Goal: Transaction & Acquisition: Purchase product/service

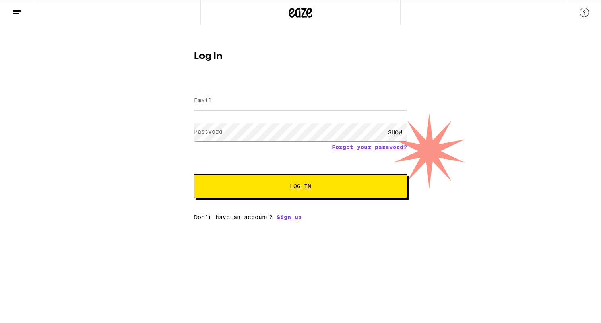
type input "[PERSON_NAME][EMAIL_ADDRESS][DOMAIN_NAME]"
click at [285, 186] on span "Log In" at bounding box center [300, 186] width 149 height 6
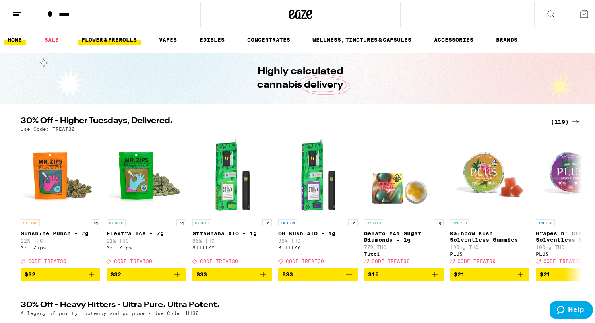
click at [108, 37] on link "FLOWER & PREROLLS" at bounding box center [108, 38] width 63 height 10
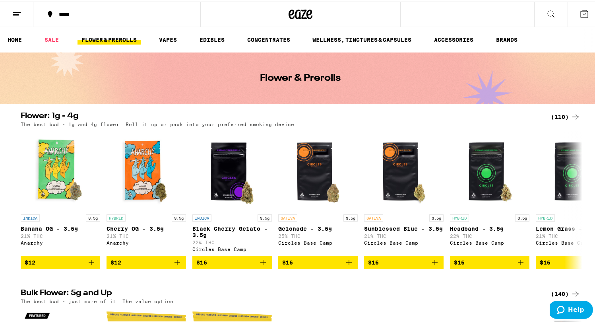
click at [18, 11] on icon at bounding box center [17, 13] width 10 height 10
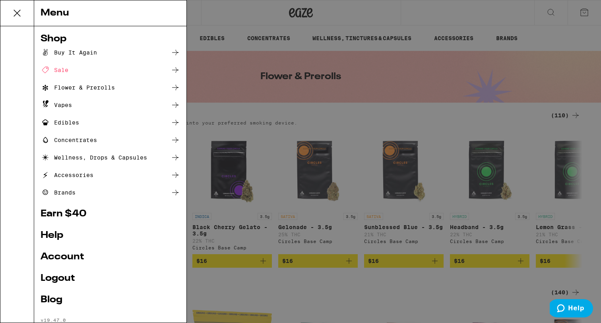
click at [69, 54] on div "Buy It Again" at bounding box center [69, 53] width 56 height 10
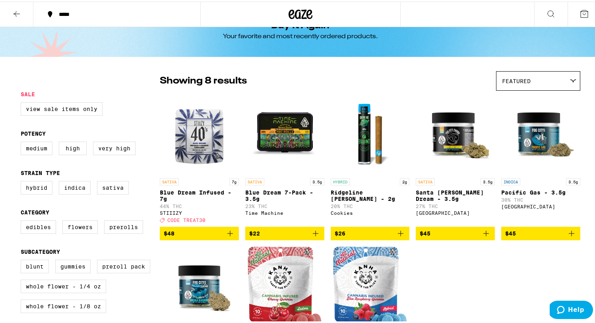
scroll to position [22, 0]
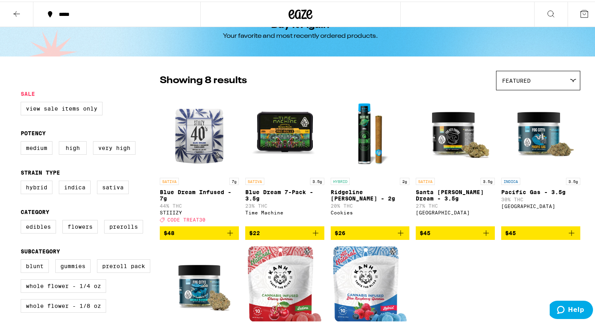
click at [511, 83] on div "Featured" at bounding box center [537, 79] width 83 height 19
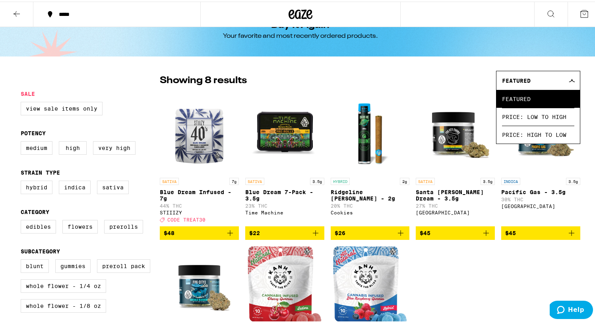
click at [511, 83] on div "Featured" at bounding box center [537, 79] width 83 height 19
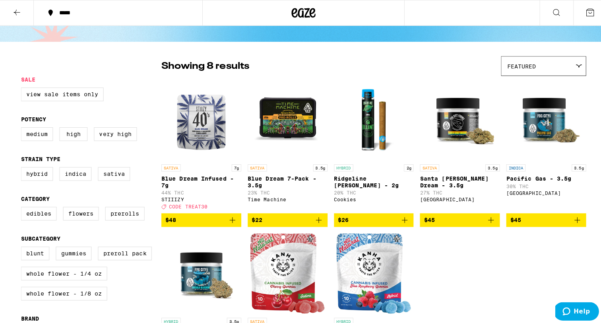
scroll to position [35, 0]
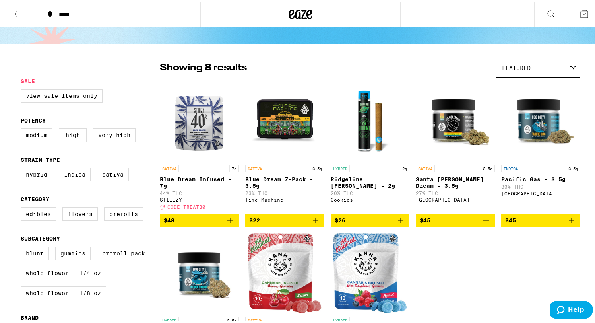
click at [457, 118] on img "Open page for Santa Cruz Dream - 3.5g from Fog City Farms" at bounding box center [455, 119] width 79 height 79
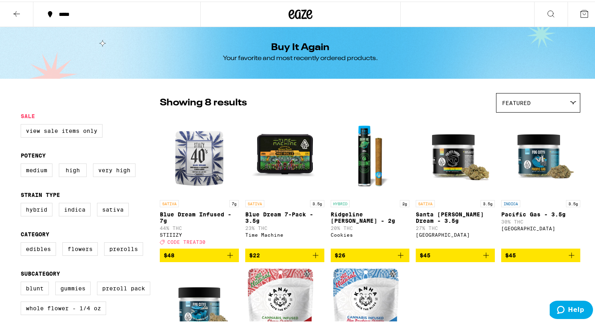
click at [580, 13] on icon at bounding box center [584, 13] width 10 height 10
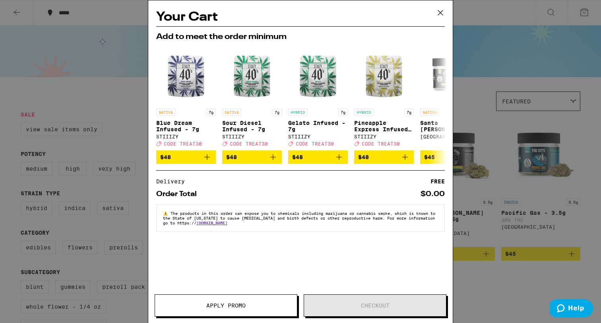
click at [438, 14] on icon at bounding box center [440, 13] width 12 height 12
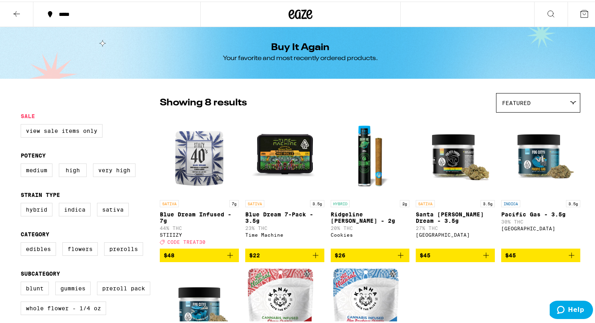
click at [546, 11] on icon at bounding box center [551, 13] width 10 height 10
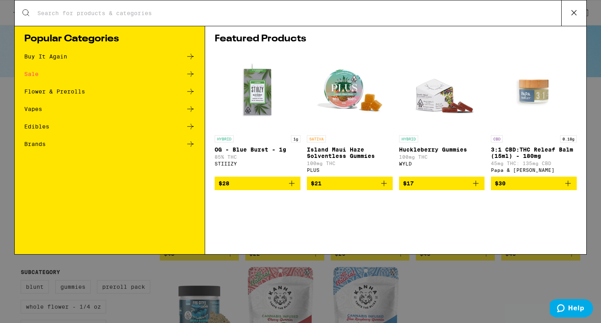
click at [571, 10] on icon at bounding box center [573, 12] width 5 height 5
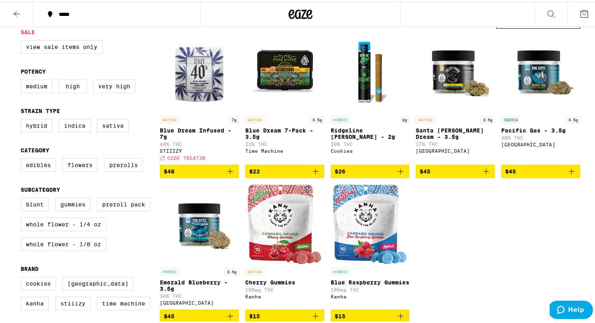
scroll to position [75, 0]
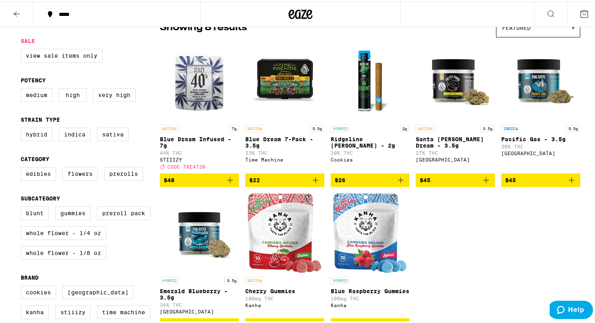
click at [483, 181] on icon "Add to bag" at bounding box center [486, 179] width 6 height 6
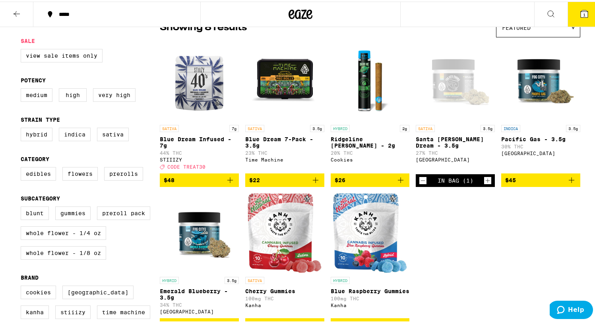
scroll to position [101, 0]
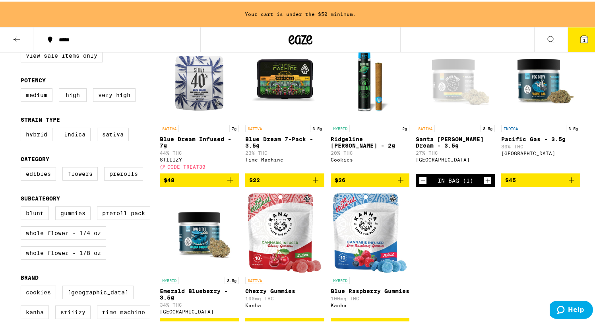
click at [569, 181] on icon "Add to bag" at bounding box center [572, 179] width 6 height 6
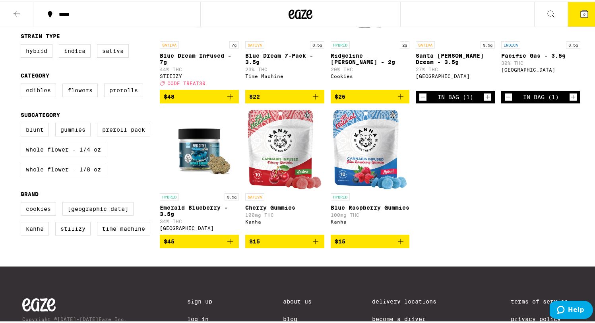
scroll to position [203, 0]
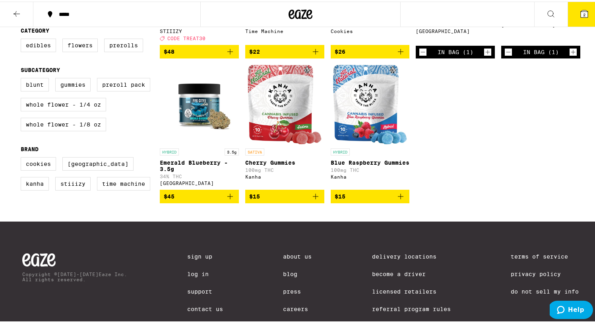
click at [225, 199] on icon "Add to bag" at bounding box center [230, 195] width 10 height 10
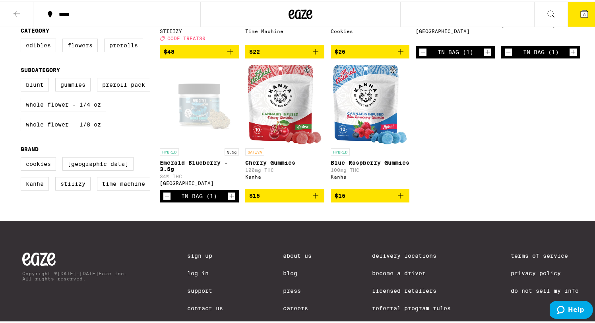
scroll to position [0, 0]
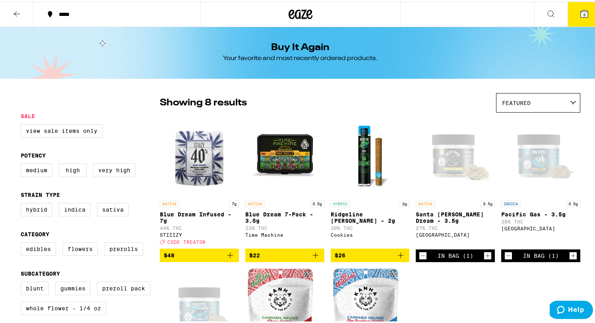
click at [17, 13] on icon at bounding box center [17, 13] width 10 height 10
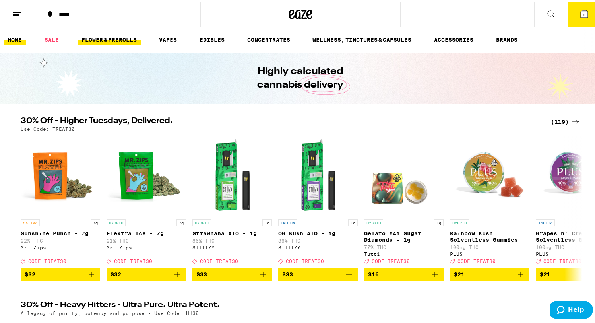
click at [102, 39] on link "FLOWER & PREROLLS" at bounding box center [108, 38] width 63 height 10
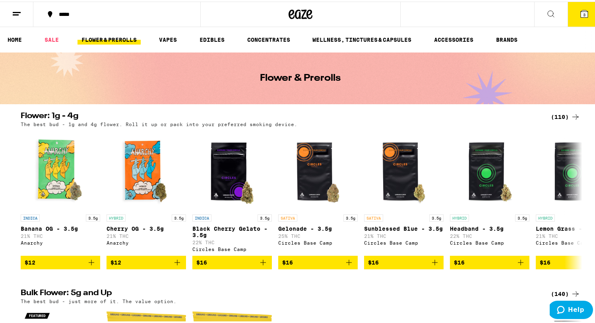
click at [20, 14] on icon at bounding box center [17, 13] width 10 height 10
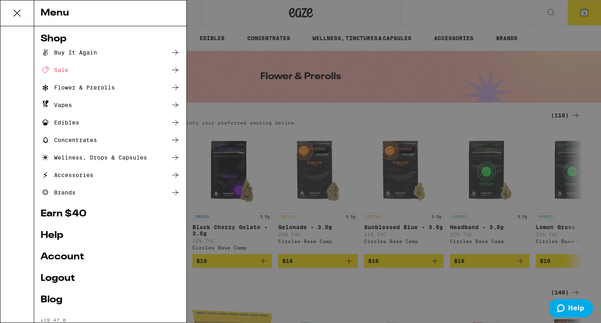
click at [18, 14] on icon at bounding box center [17, 13] width 6 height 6
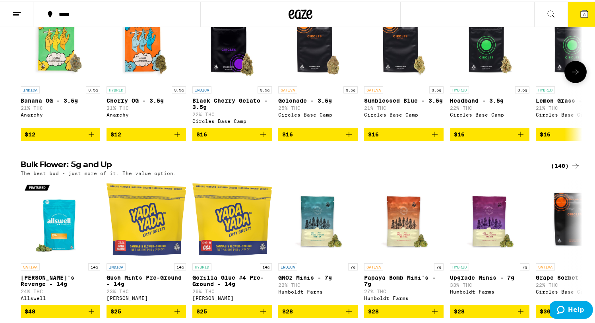
scroll to position [130, 0]
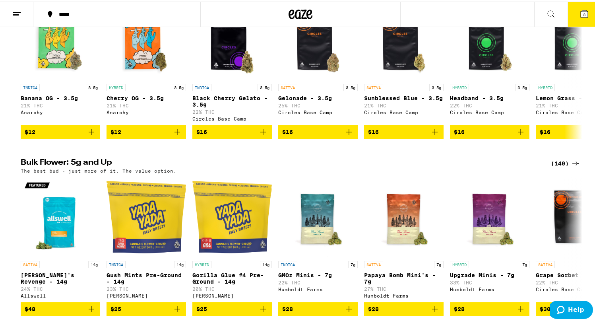
click at [554, 167] on div "(140)" at bounding box center [565, 162] width 29 height 10
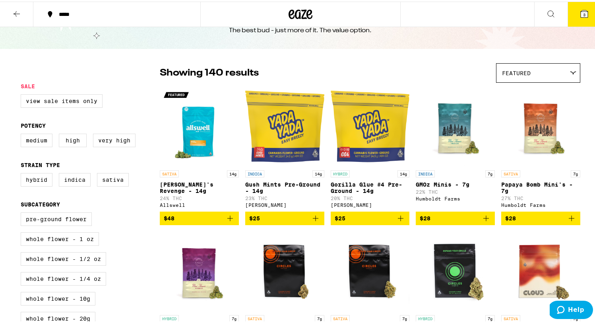
scroll to position [38, 0]
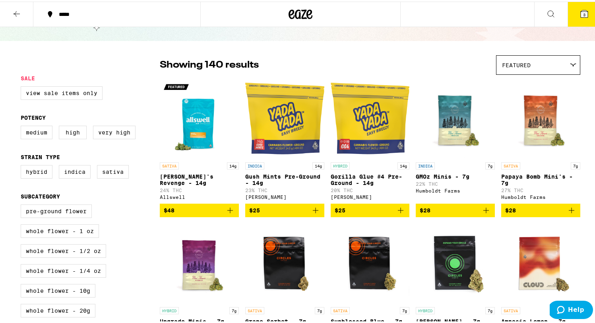
click at [521, 69] on div "Featured" at bounding box center [537, 63] width 83 height 19
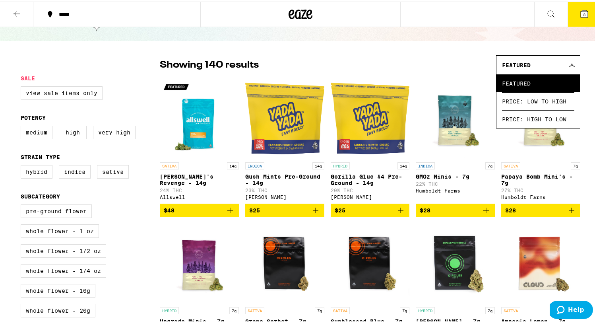
click at [521, 69] on div "Featured" at bounding box center [537, 63] width 83 height 19
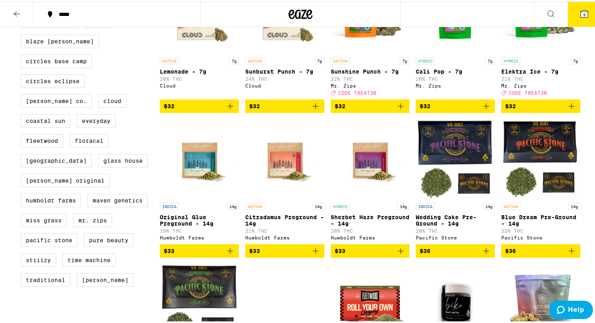
scroll to position [0, 0]
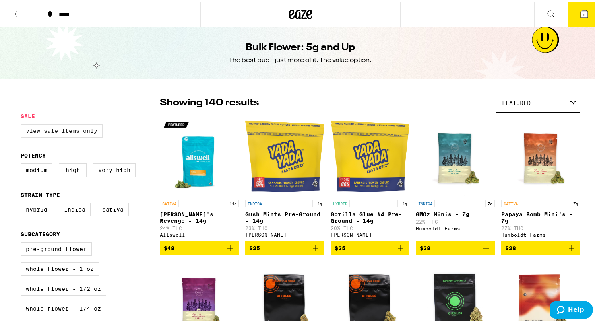
click at [58, 133] on label "View Sale Items Only" at bounding box center [62, 129] width 82 height 14
click at [23, 124] on input "View Sale Items Only" at bounding box center [22, 124] width 0 height 0
checkbox input "true"
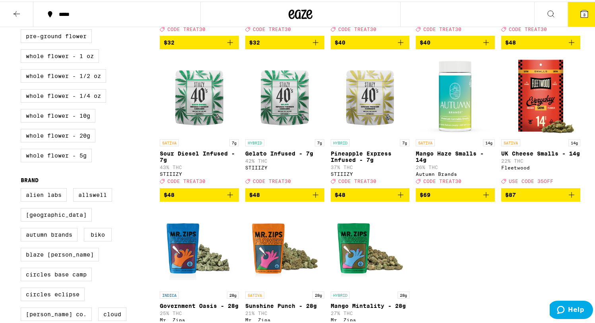
scroll to position [201, 0]
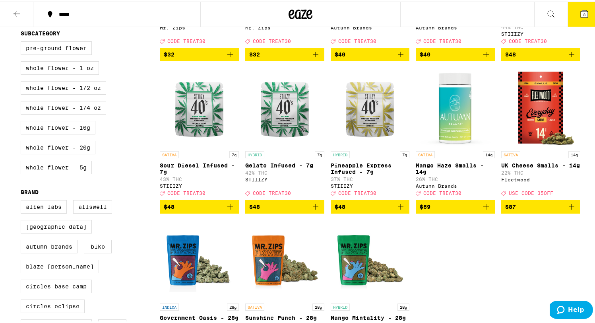
click at [192, 116] on img "Open page for Sour Diesel Infused - 7g from STIIIZY" at bounding box center [199, 105] width 79 height 79
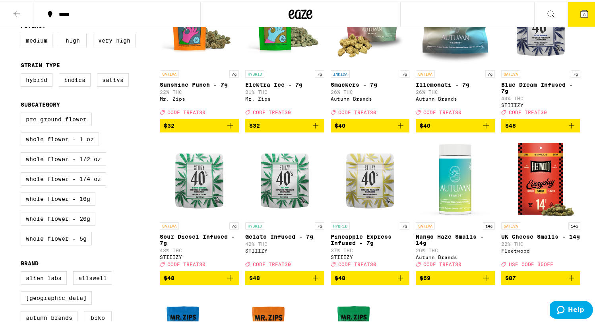
scroll to position [127, 0]
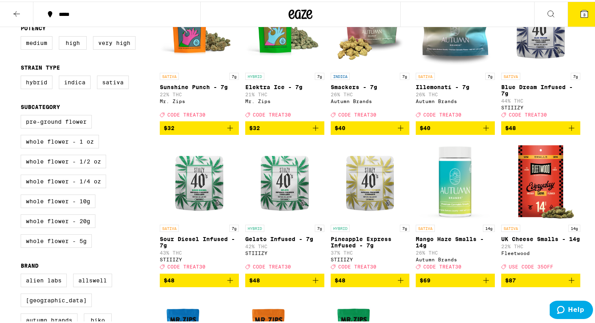
click at [294, 190] on img "Open page for Gelato Infused - 7g from STIIIZY" at bounding box center [284, 178] width 79 height 79
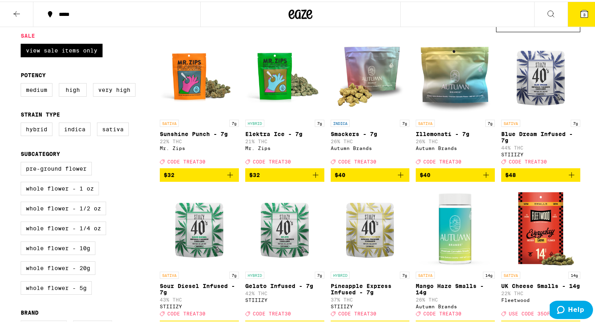
scroll to position [108, 0]
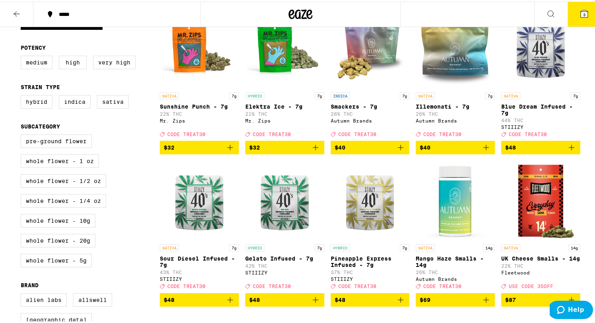
click at [190, 207] on img "Open page for Sour Diesel Infused - 7g from STIIIZY" at bounding box center [199, 198] width 79 height 79
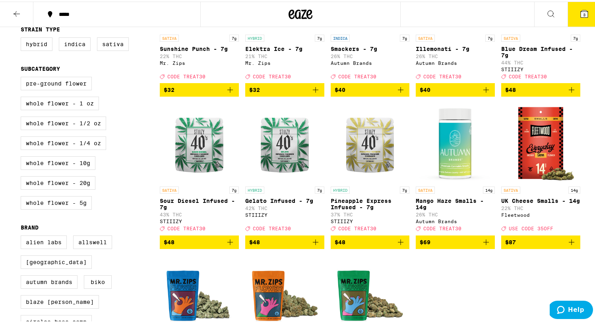
scroll to position [164, 0]
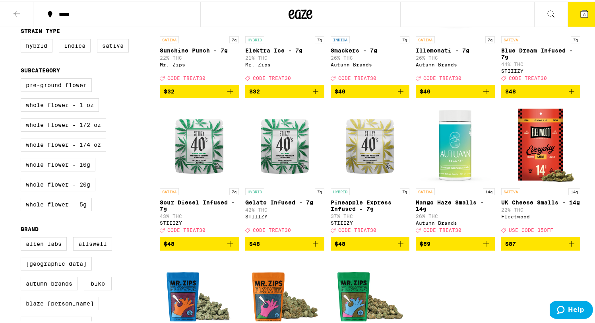
click at [453, 150] on img "Open page for Mango Haze Smalls - 14g from Autumn Brands" at bounding box center [455, 142] width 79 height 79
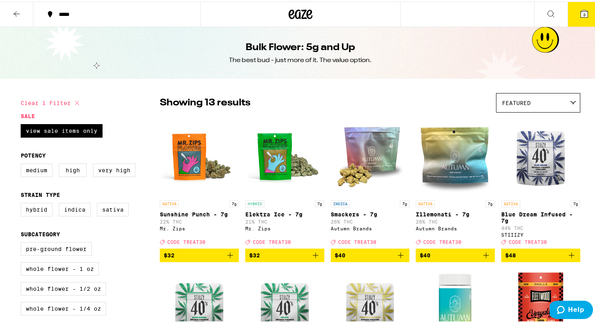
click at [17, 12] on icon at bounding box center [17, 13] width 6 height 6
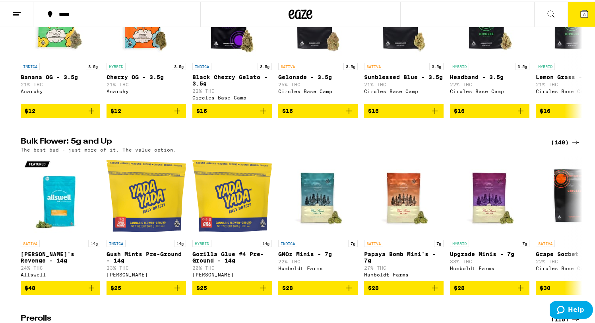
scroll to position [141, 0]
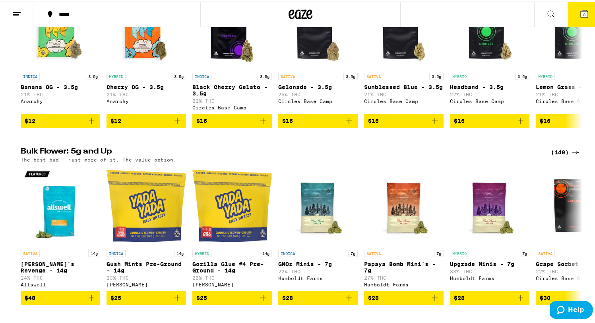
click at [556, 155] on div "(140)" at bounding box center [565, 151] width 29 height 10
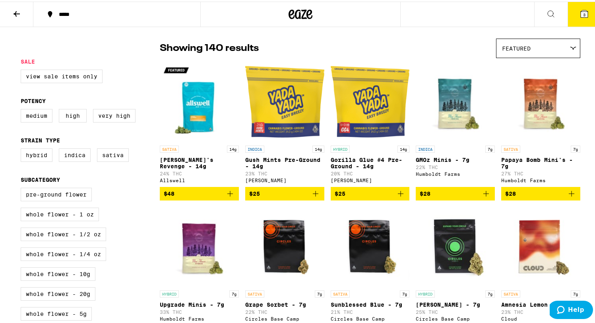
scroll to position [48, 0]
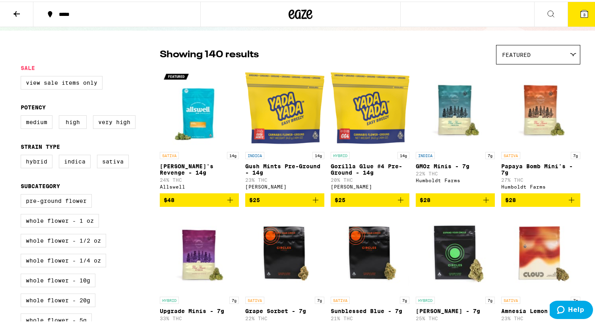
click at [529, 58] on div "Featured" at bounding box center [537, 53] width 83 height 19
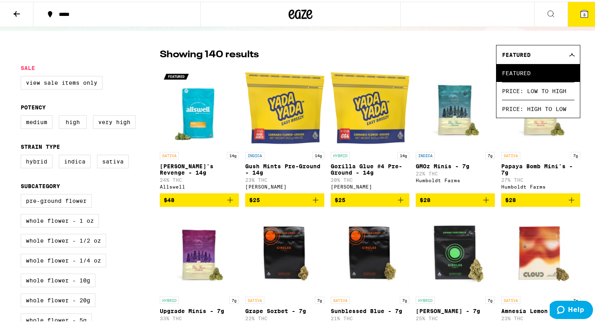
click at [530, 54] on div "Featured" at bounding box center [537, 53] width 83 height 19
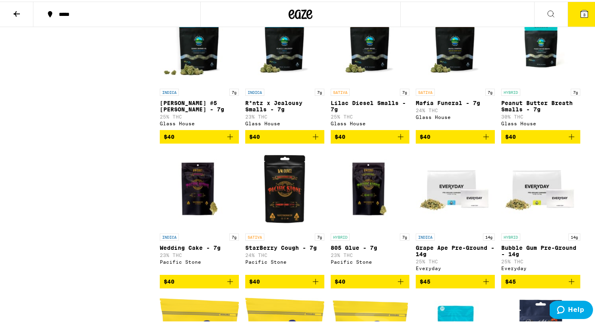
scroll to position [975, 0]
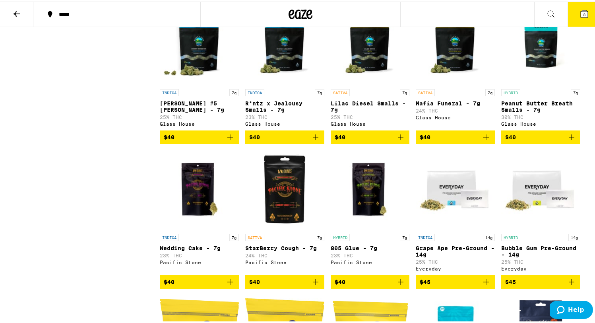
click at [535, 83] on img "Open page for Peanut Butter Breath Smalls - 7g from Glass House" at bounding box center [540, 43] width 79 height 79
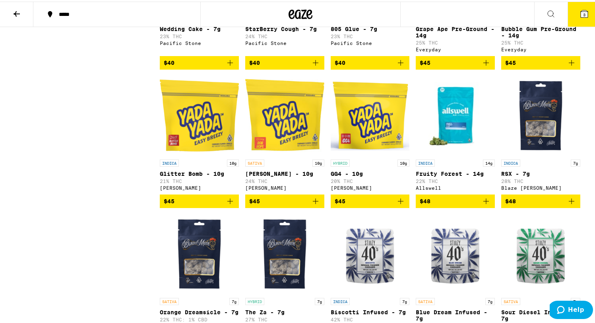
scroll to position [1271, 0]
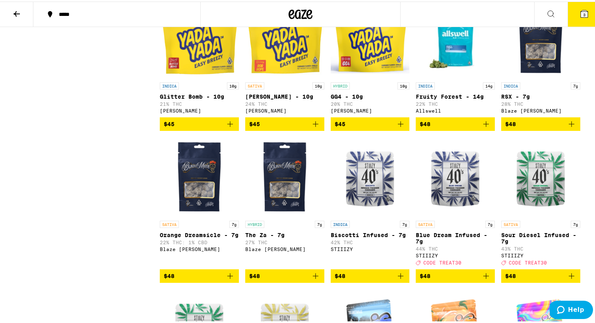
click at [530, 77] on img "Open page for RSX - 7g from Blaze Mota" at bounding box center [540, 36] width 79 height 79
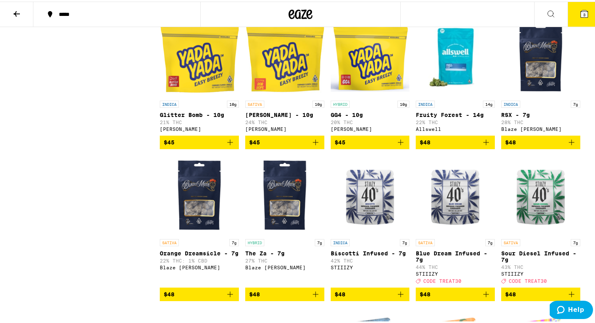
scroll to position [1204, 0]
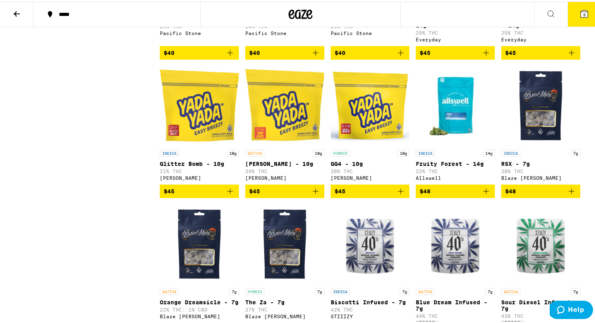
click at [531, 144] on img "Open page for RSX - 7g from Blaze Mota" at bounding box center [540, 103] width 79 height 79
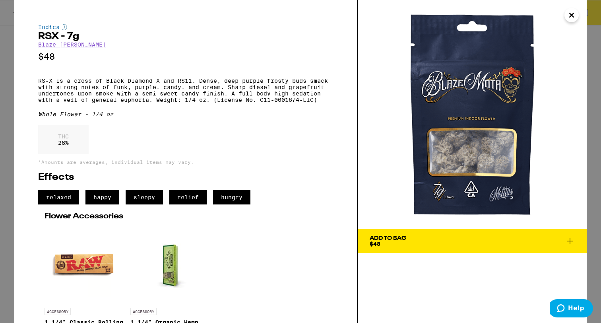
click at [569, 238] on icon at bounding box center [570, 241] width 10 height 10
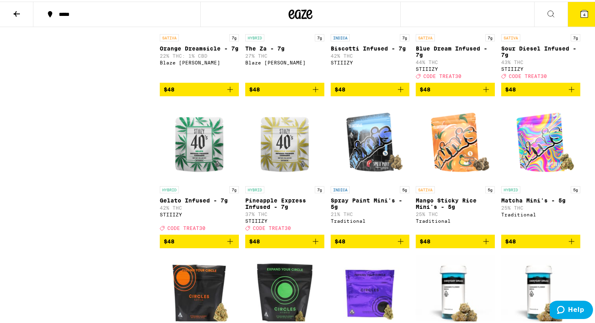
scroll to position [1436, 0]
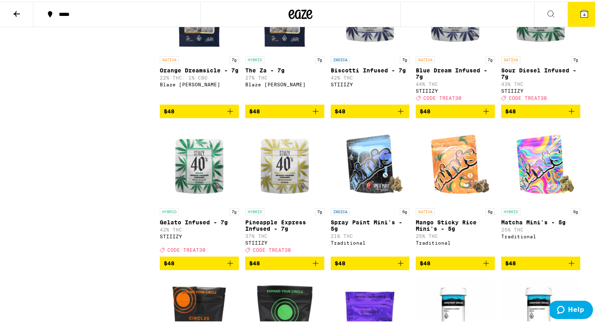
click at [286, 50] on img "Open page for The Za - 7g from Blaze Mota" at bounding box center [284, 10] width 79 height 79
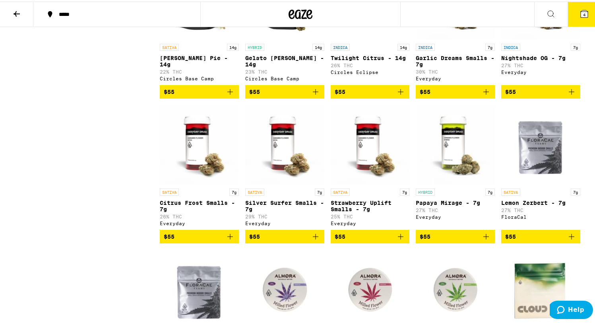
scroll to position [1799, 0]
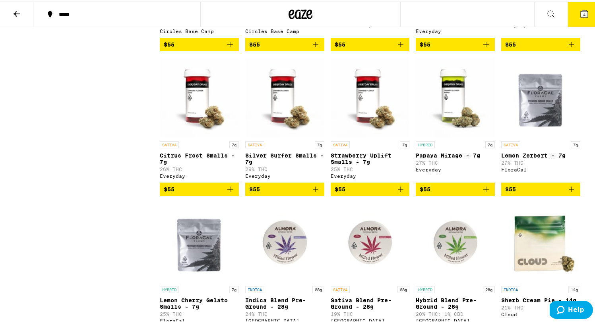
click at [282, 136] on img "Open page for Silver Surfer Smalls - 7g from Everyday" at bounding box center [284, 95] width 79 height 79
click at [266, 136] on img "Open page for Silver Surfer Smalls - 7g from Everyday" at bounding box center [284, 95] width 79 height 79
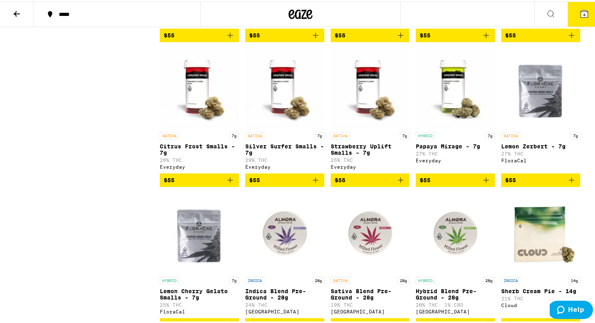
scroll to position [1801, 0]
